Goal: Task Accomplishment & Management: Use online tool/utility

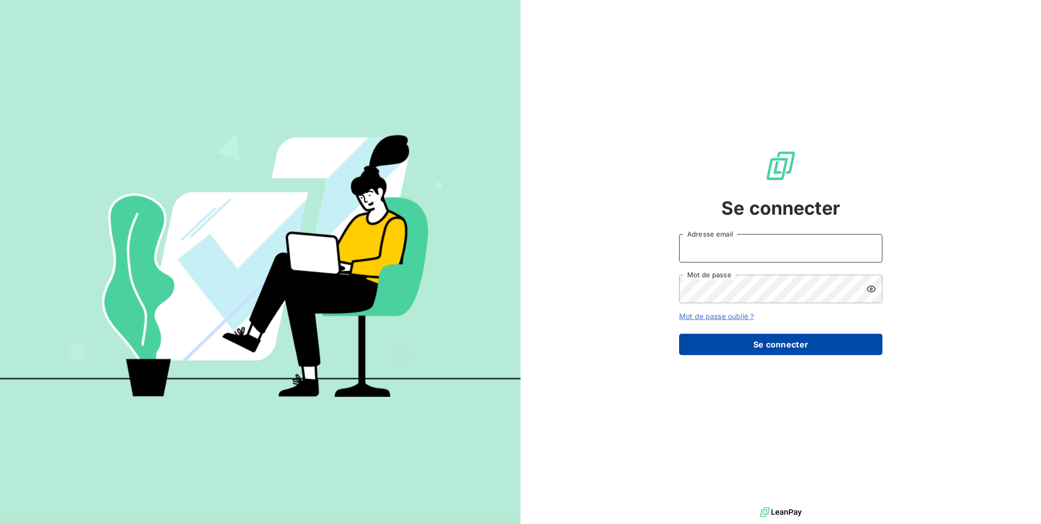
type input "eunice.kama.kana@serensia.com"
click at [695, 348] on button "Se connecter" at bounding box center [780, 344] width 203 height 21
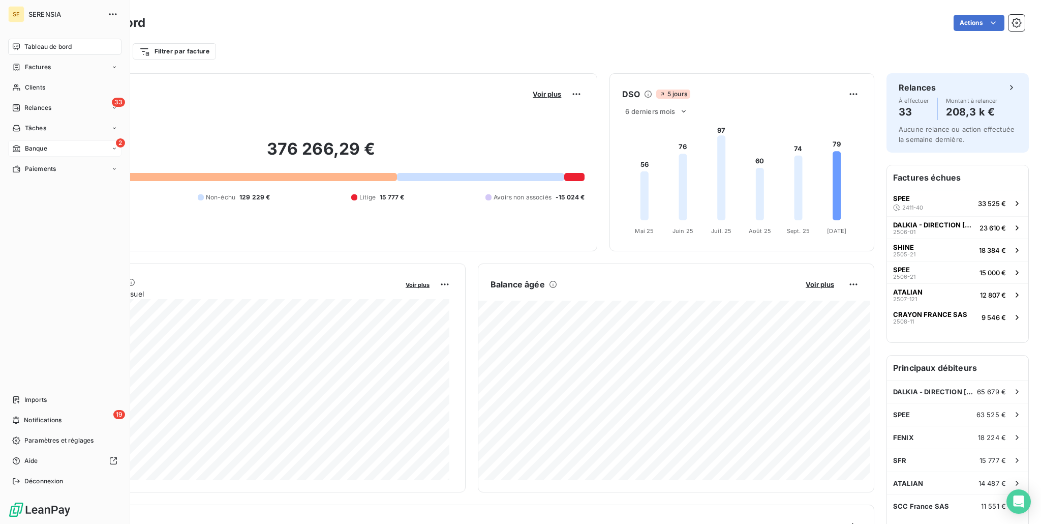
click at [22, 145] on div "Banque" at bounding box center [29, 148] width 35 height 9
click at [54, 151] on div "2 Banque" at bounding box center [64, 148] width 113 height 16
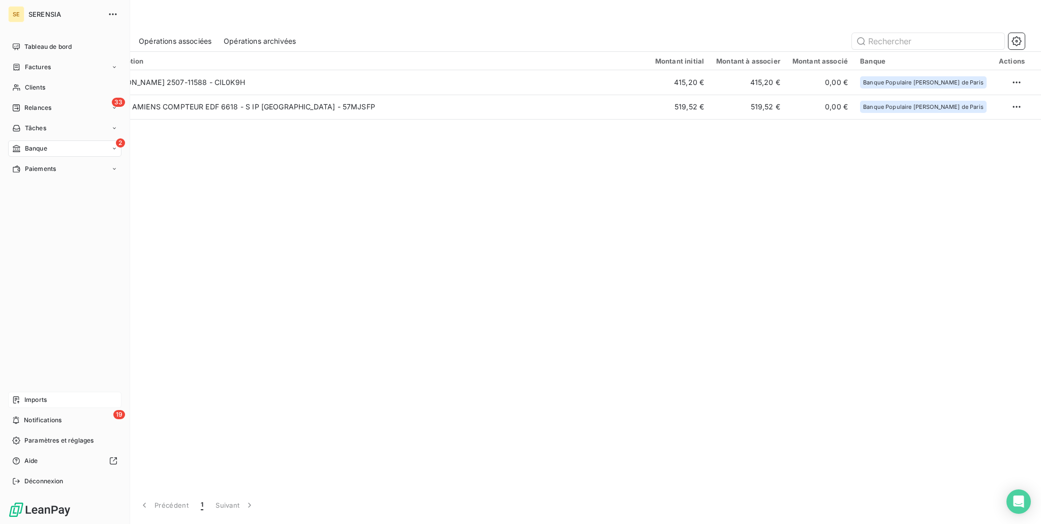
click at [46, 399] on span "Imports" at bounding box center [35, 399] width 22 height 9
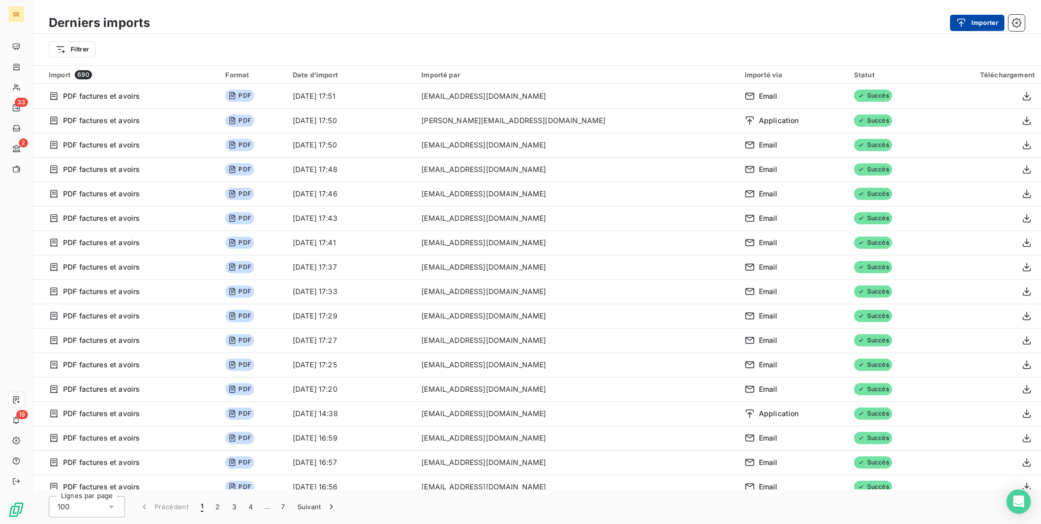
click at [695, 23] on button "Importer" at bounding box center [977, 23] width 54 height 16
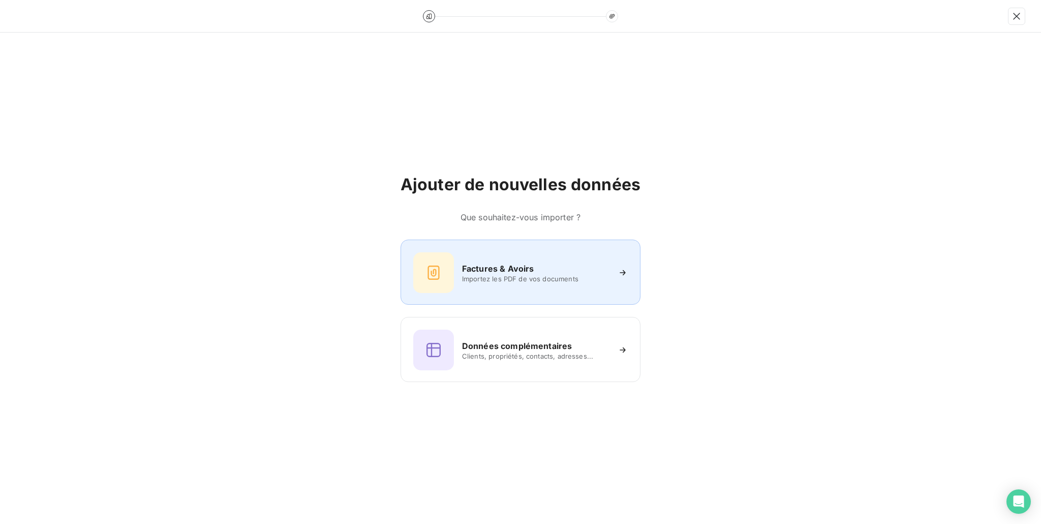
click at [519, 273] on h6 "Factures & Avoirs" at bounding box center [498, 268] width 72 height 12
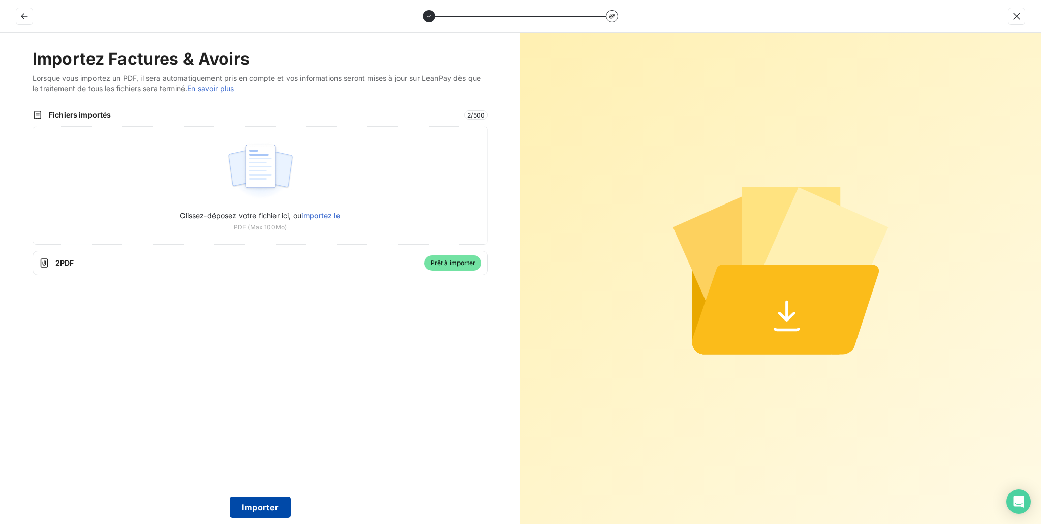
click at [275, 401] on button "Importer" at bounding box center [261, 506] width 62 height 21
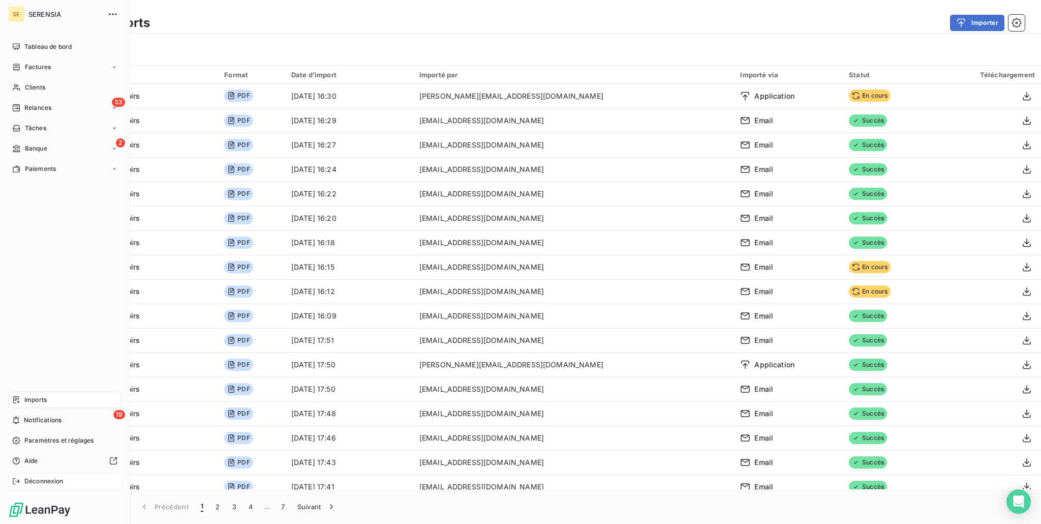
click at [36, 401] on span "Déconnexion" at bounding box center [43, 480] width 39 height 9
